Goal: Unclear

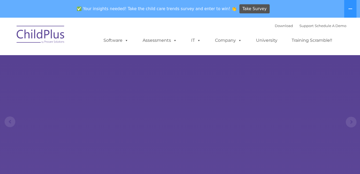
select select "MEDIUM"
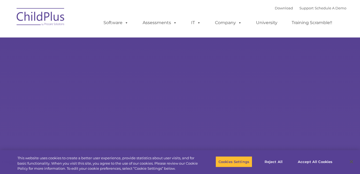
select select "MEDIUM"
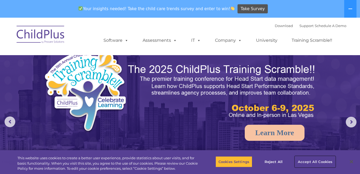
click at [312, 164] on button "Accept All Cookies" at bounding box center [315, 161] width 40 height 11
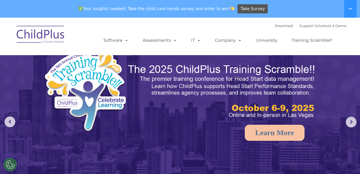
click at [306, 165] on img at bounding box center [180, 131] width 360 height 226
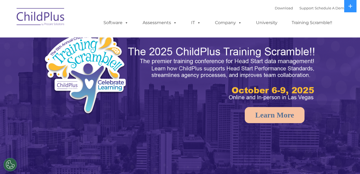
select select "MEDIUM"
